Goal: Book appointment/travel/reservation

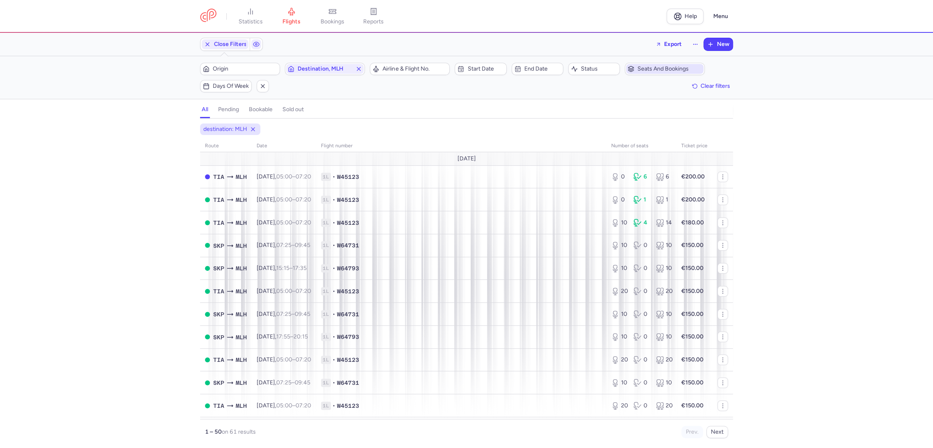
click at [654, 65] on span "Seats and bookings" at bounding box center [665, 69] width 78 height 10
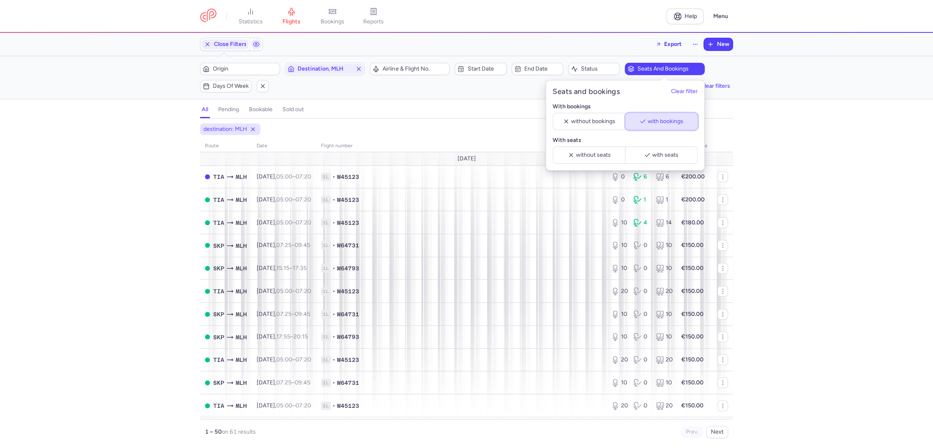
click at [652, 120] on span "with bookings" at bounding box center [666, 121] width 36 height 7
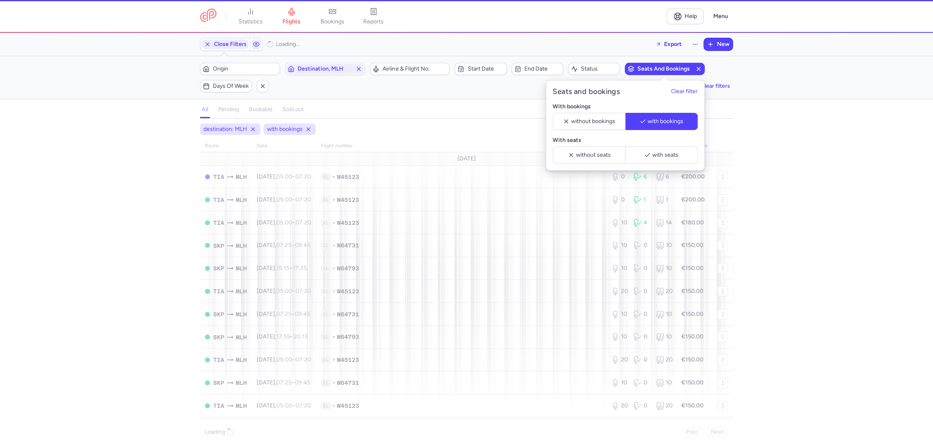
click at [797, 226] on div "destination: MLH with bookings route date Flight number number of seats Ticket …" at bounding box center [466, 285] width 933 height 324
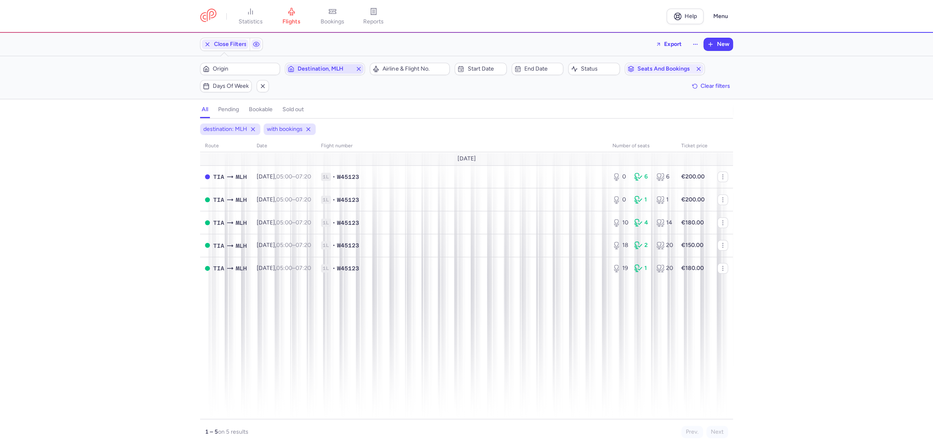
click at [362, 68] on icon "button" at bounding box center [359, 69] width 7 height 7
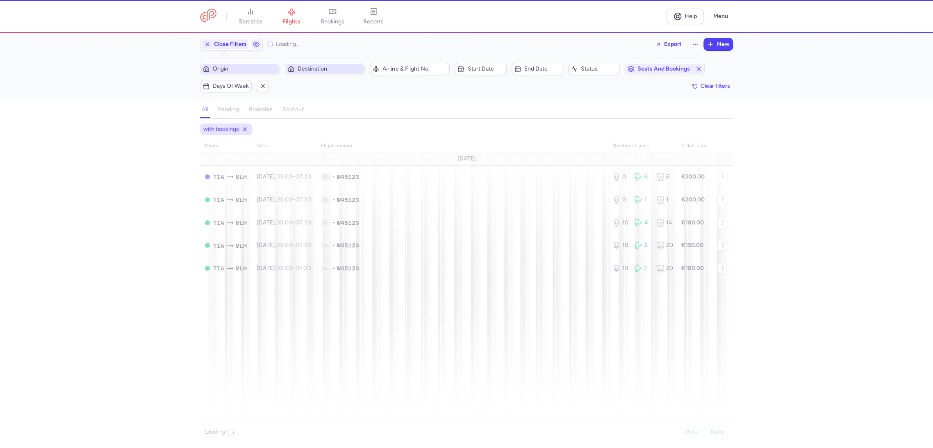
click at [253, 71] on span "Origin" at bounding box center [245, 69] width 64 height 7
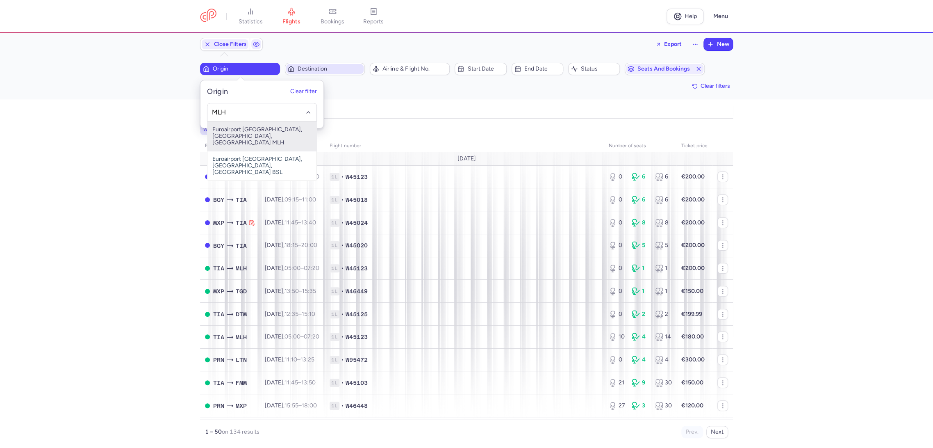
click at [259, 128] on span "Euroairport [GEOGRAPHIC_DATA], [GEOGRAPHIC_DATA], [GEOGRAPHIC_DATA] MLH" at bounding box center [262, 136] width 109 height 30
type input "MLH"
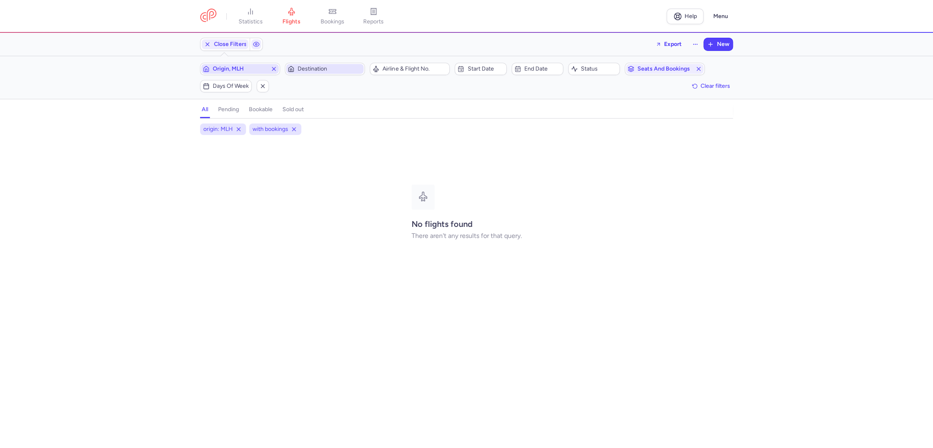
click at [274, 70] on icon "button" at bounding box center [274, 69] width 7 height 7
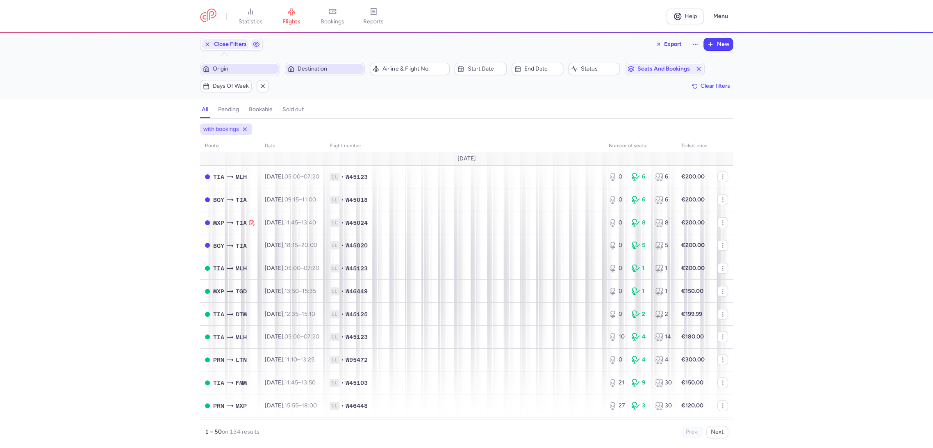
click at [254, 68] on span "Origin" at bounding box center [245, 69] width 64 height 7
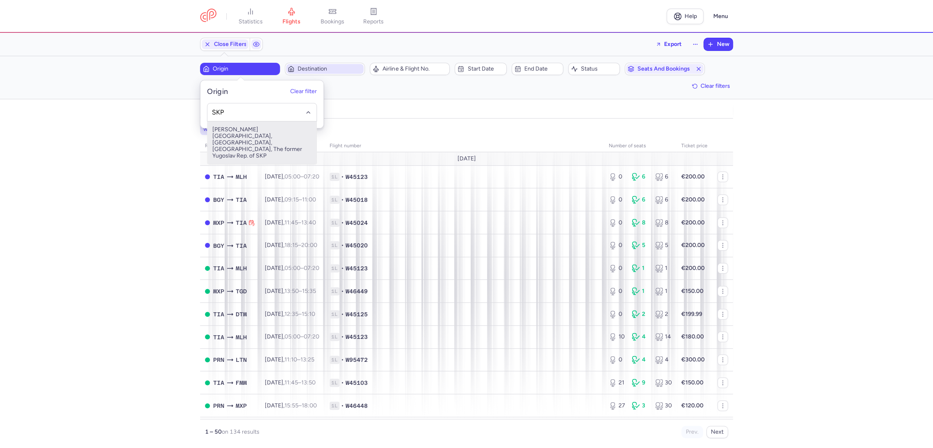
click at [259, 140] on span "[PERSON_NAME][GEOGRAPHIC_DATA], [GEOGRAPHIC_DATA], [GEOGRAPHIC_DATA], The forme…" at bounding box center [262, 142] width 109 height 43
type input "SKP"
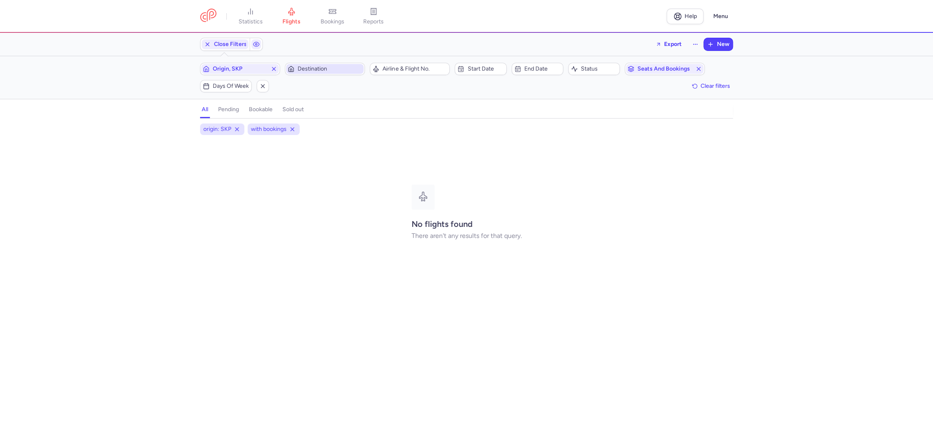
click at [331, 66] on span "Destination" at bounding box center [330, 69] width 64 height 7
click at [266, 130] on span "with bookings" at bounding box center [269, 129] width 36 height 8
click at [290, 129] on icon at bounding box center [292, 129] width 7 height 7
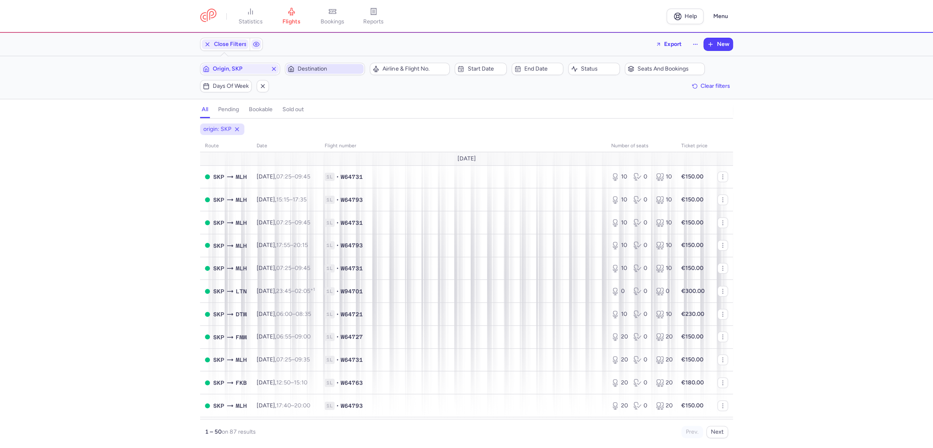
click at [315, 72] on span "Destination" at bounding box center [325, 69] width 78 height 10
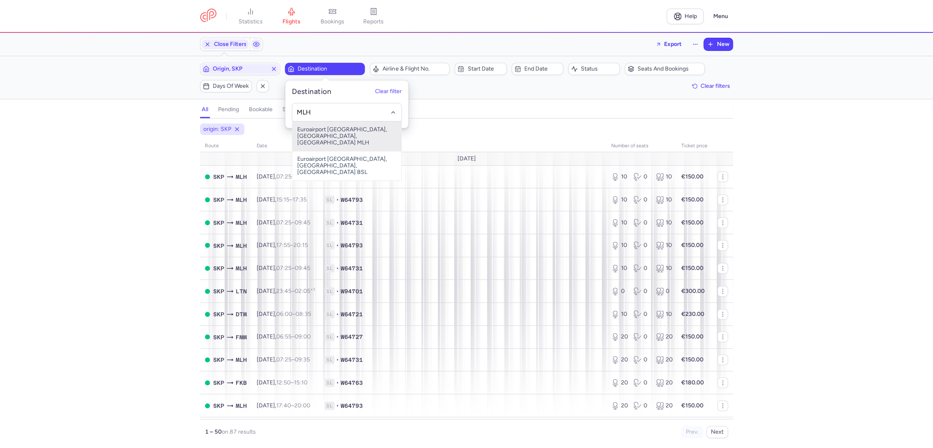
click at [316, 129] on span "Euroairport [GEOGRAPHIC_DATA], [GEOGRAPHIC_DATA], [GEOGRAPHIC_DATA] MLH" at bounding box center [346, 136] width 109 height 30
type input "MLH"
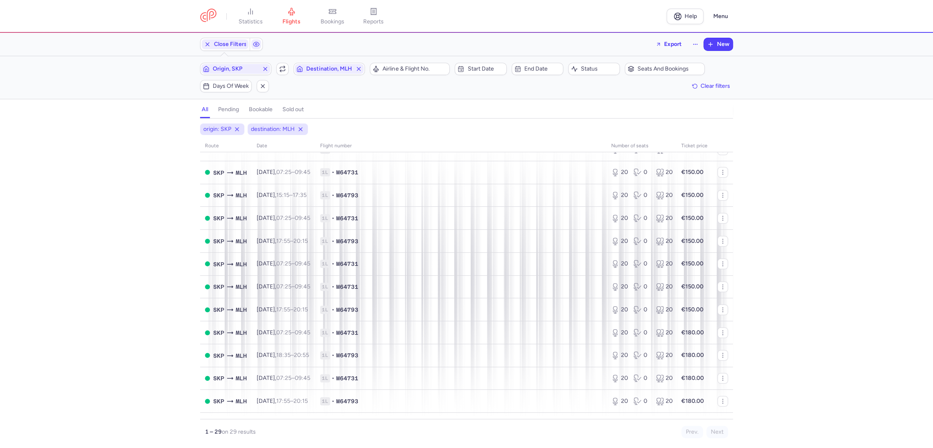
scroll to position [91, 0]
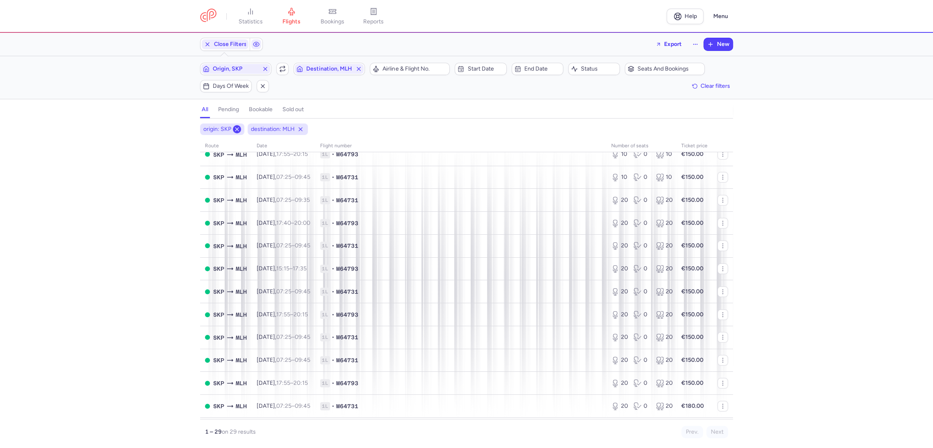
click at [235, 131] on icon at bounding box center [237, 129] width 7 height 7
click at [254, 127] on icon at bounding box center [253, 129] width 7 height 7
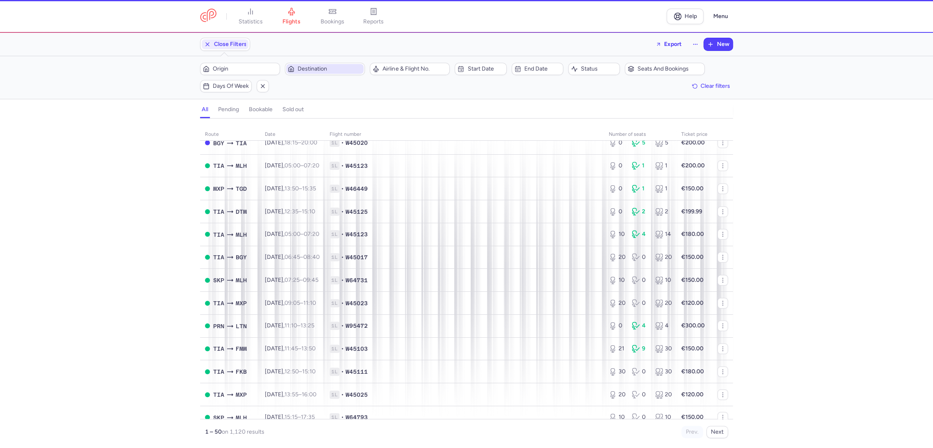
click at [338, 63] on button "Destination" at bounding box center [325, 69] width 80 height 12
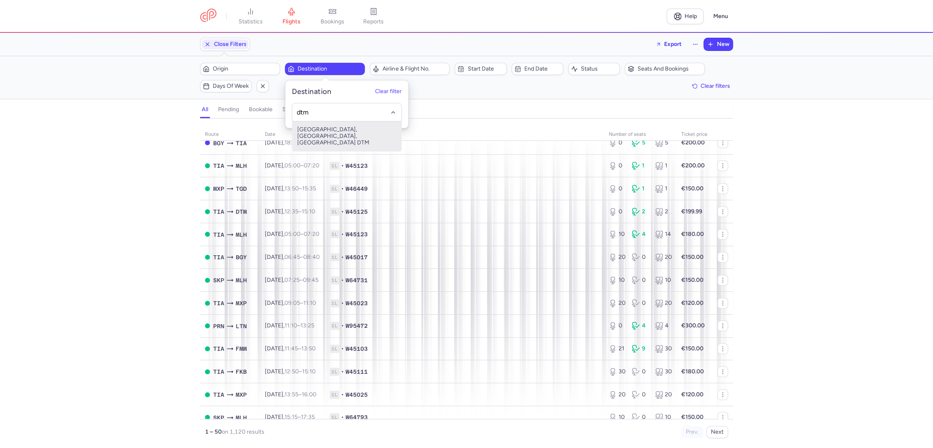
click at [347, 130] on span "[GEOGRAPHIC_DATA], [GEOGRAPHIC_DATA], [GEOGRAPHIC_DATA] DTM" at bounding box center [346, 136] width 109 height 30
type input "dtm"
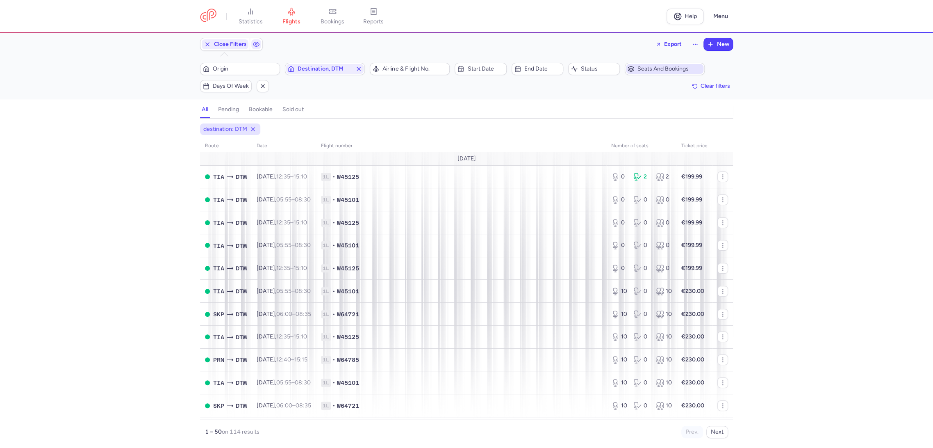
click at [665, 69] on span "Seats and bookings" at bounding box center [670, 69] width 64 height 7
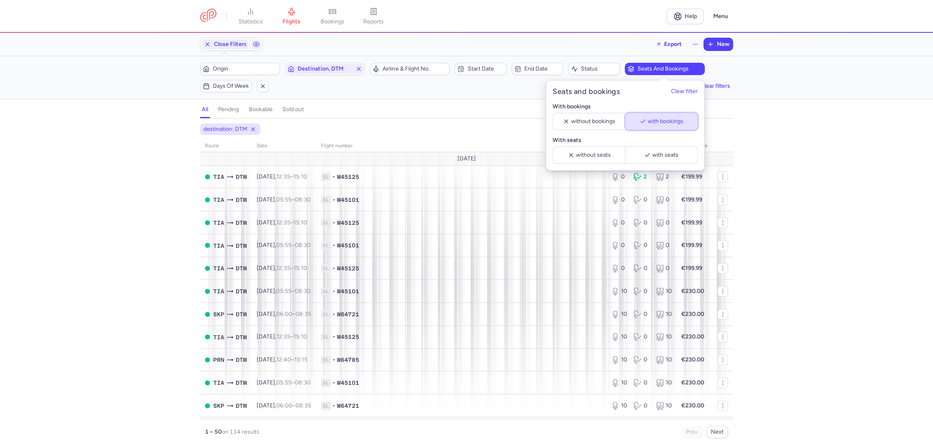
click at [662, 117] on button "with bookings" at bounding box center [661, 121] width 73 height 17
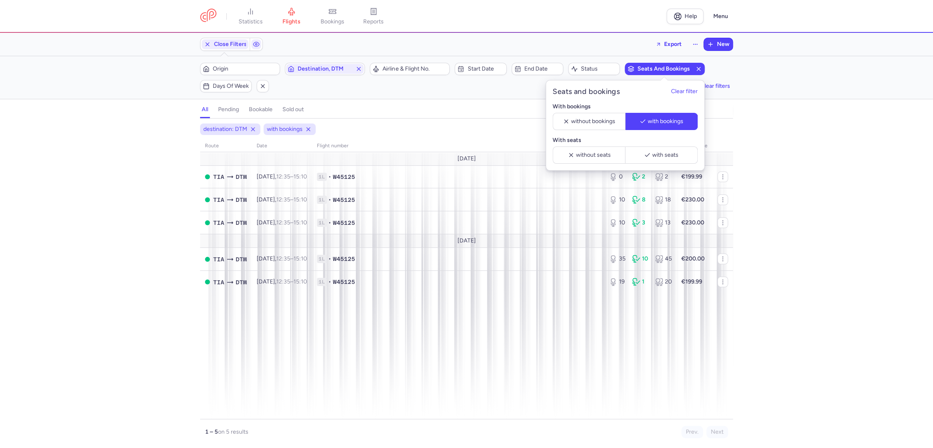
click at [71, 283] on div "destination: DTM with bookings route date Flight number number of seats Ticket …" at bounding box center [466, 285] width 933 height 324
